Goal: Register for event/course

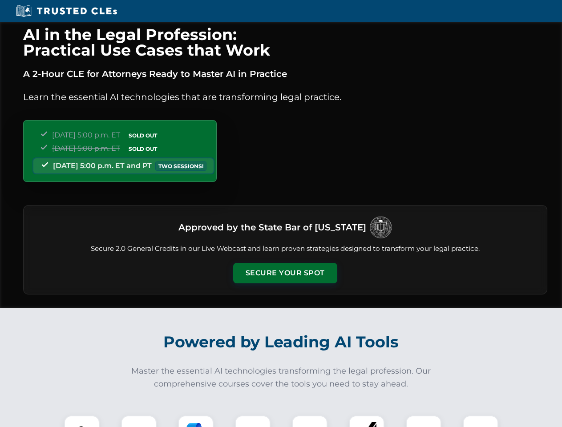
click at [285, 273] on button "Secure Your Spot" at bounding box center [285, 273] width 104 height 20
click at [82, 421] on img at bounding box center [82, 434] width 26 height 26
click at [139, 421] on div at bounding box center [139, 434] width 36 height 36
